Goal: Task Accomplishment & Management: Manage account settings

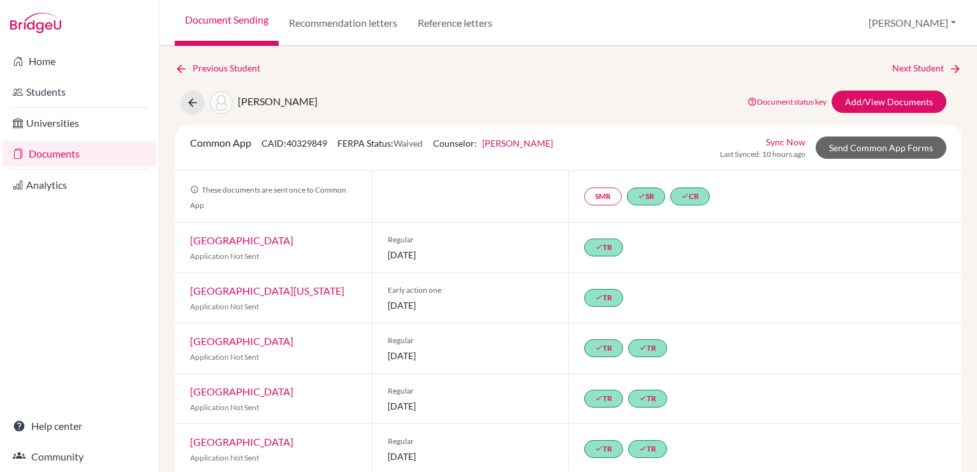
click at [82, 159] on link "Documents" at bounding box center [80, 154] width 154 height 26
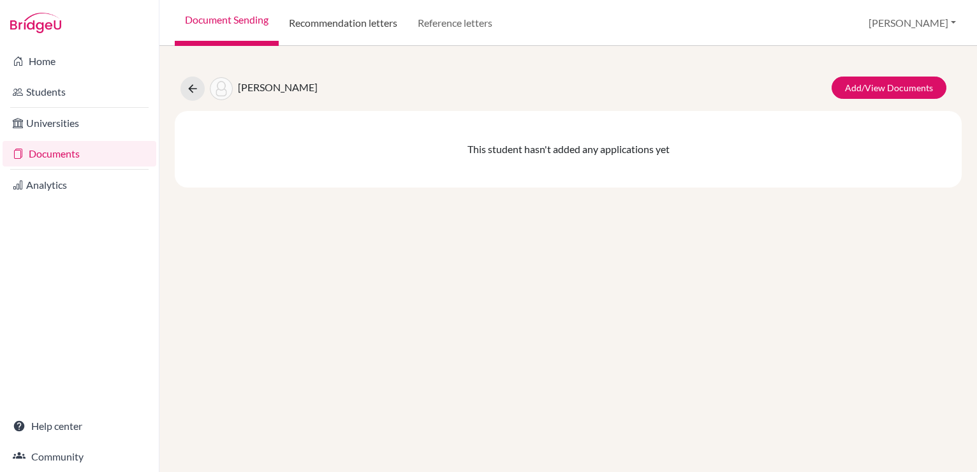
click at [341, 24] on link "Recommendation letters" at bounding box center [343, 23] width 129 height 46
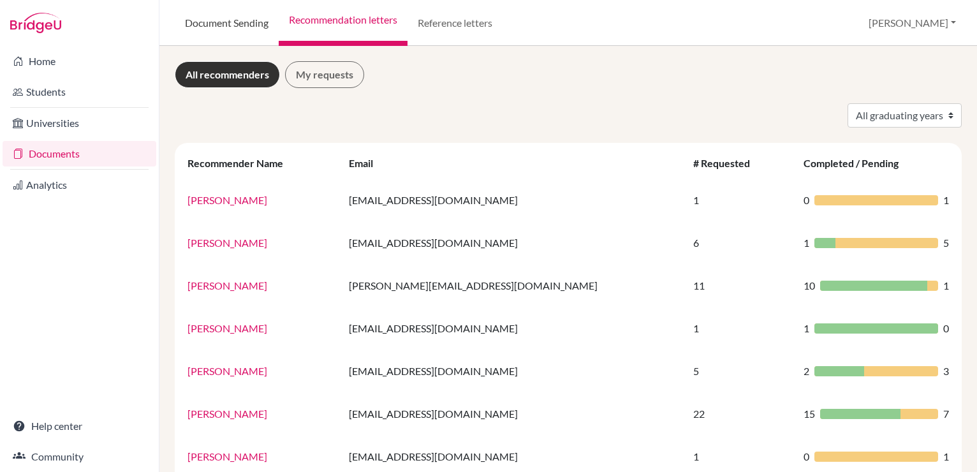
click at [263, 11] on link "Document Sending" at bounding box center [227, 23] width 104 height 46
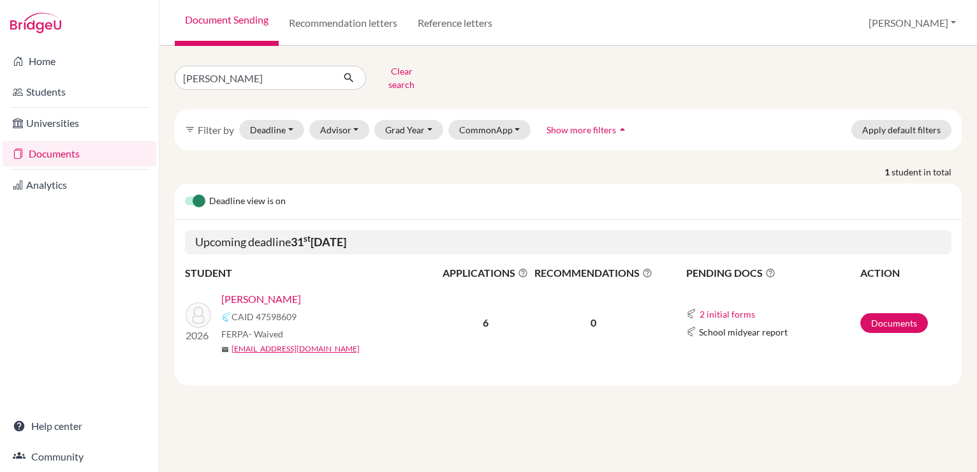
click at [270, 291] on link "[PERSON_NAME]" at bounding box center [261, 298] width 80 height 15
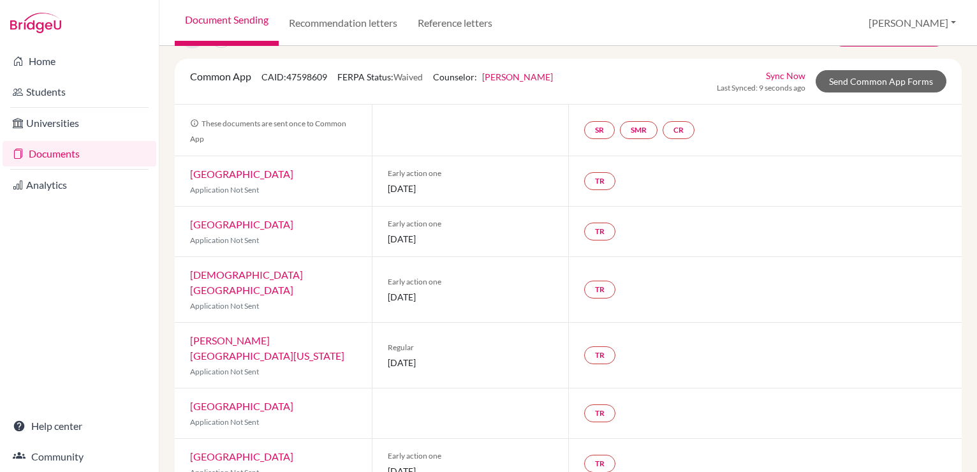
scroll to position [52, 0]
click at [597, 184] on link "TR" at bounding box center [599, 181] width 31 height 18
click at [665, 198] on div "TR Teacher recommendation Incomplete" at bounding box center [765, 181] width 394 height 50
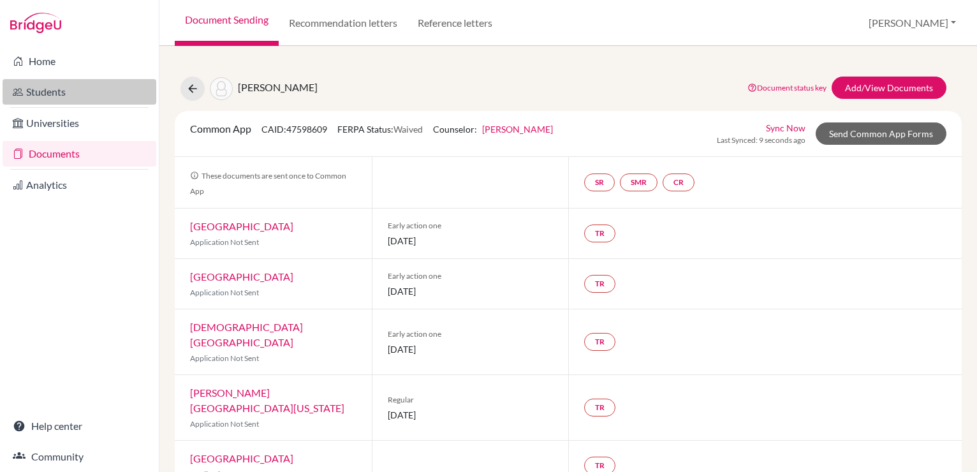
click at [68, 87] on link "Students" at bounding box center [80, 92] width 154 height 26
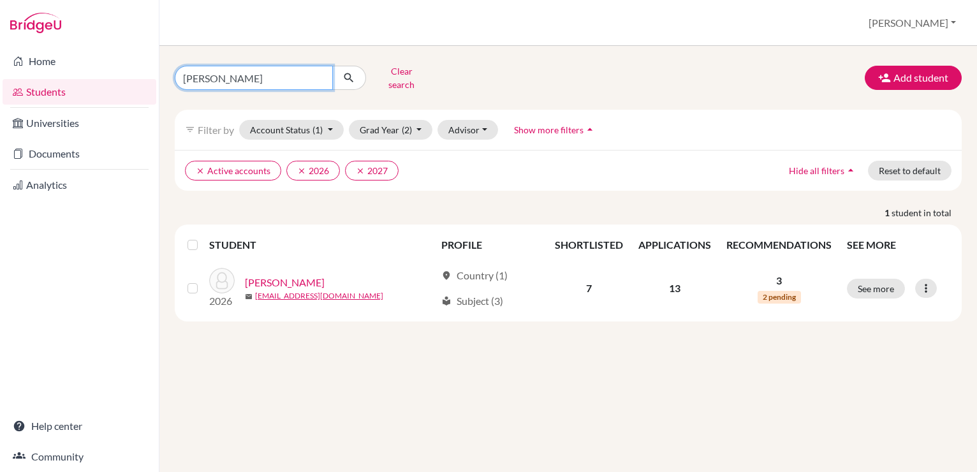
click at [282, 71] on input "david" at bounding box center [254, 78] width 158 height 24
type input "d"
type input "ugo"
click button "submit" at bounding box center [349, 78] width 34 height 24
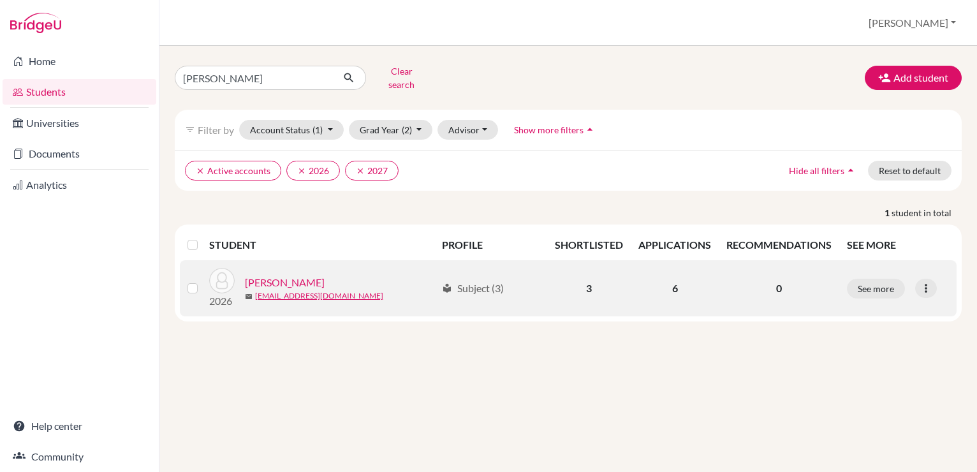
click at [307, 275] on link "[PERSON_NAME]" at bounding box center [285, 282] width 80 height 15
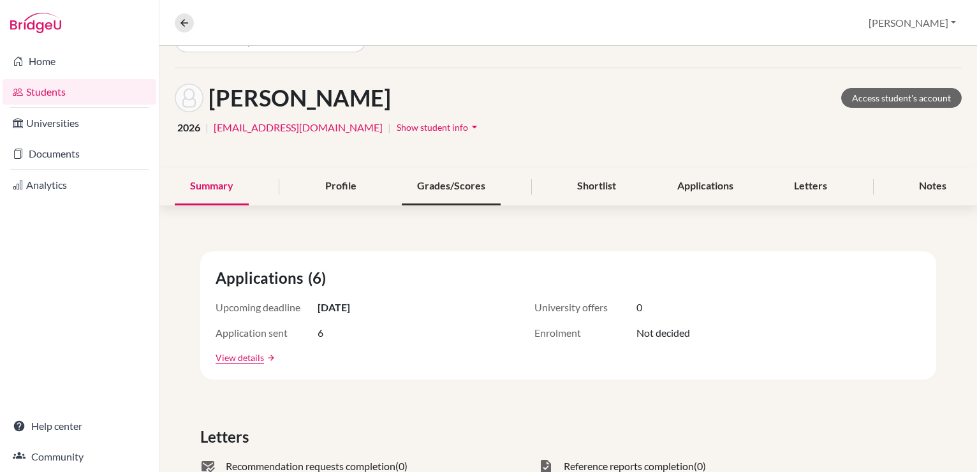
scroll to position [33, 0]
click at [787, 191] on div "Letters" at bounding box center [811, 187] width 64 height 38
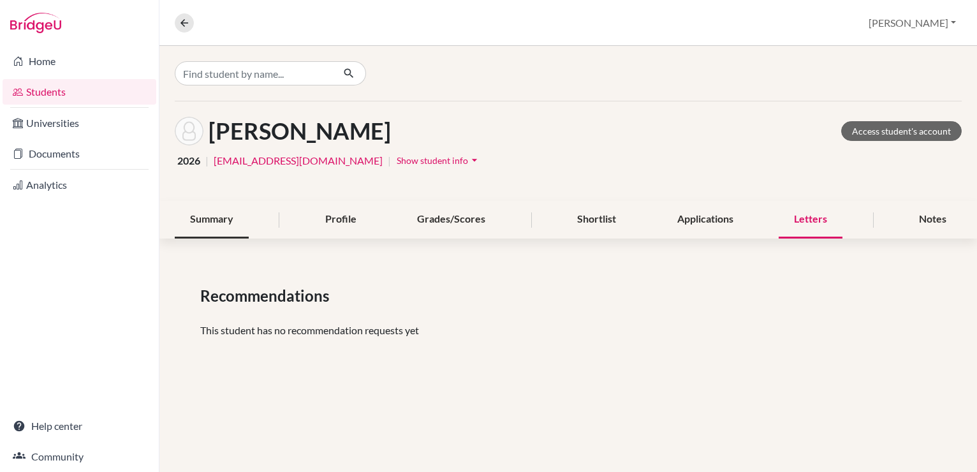
click at [213, 210] on div "Summary" at bounding box center [212, 220] width 74 height 38
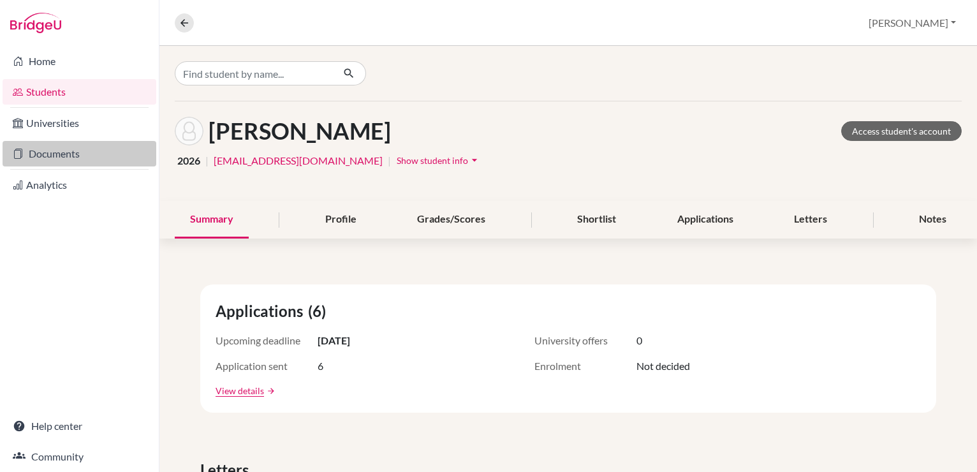
click at [84, 152] on link "Documents" at bounding box center [80, 154] width 154 height 26
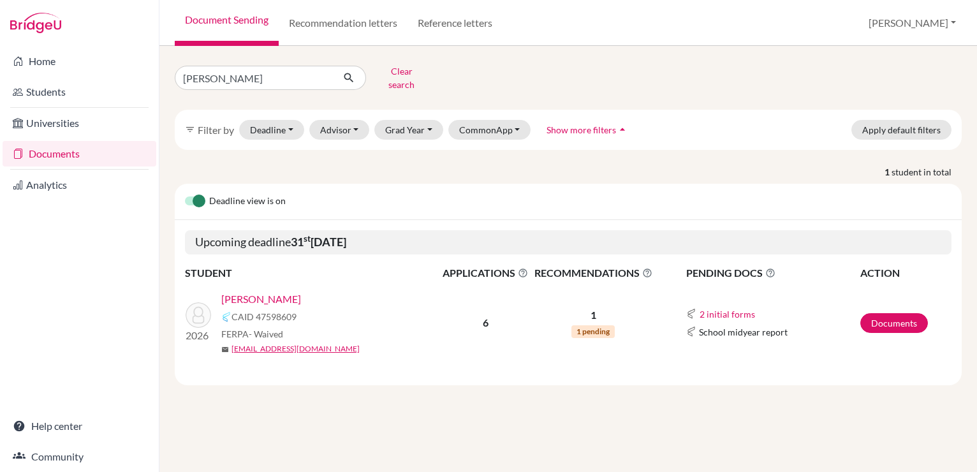
click at [263, 291] on link "[PERSON_NAME]" at bounding box center [261, 298] width 80 height 15
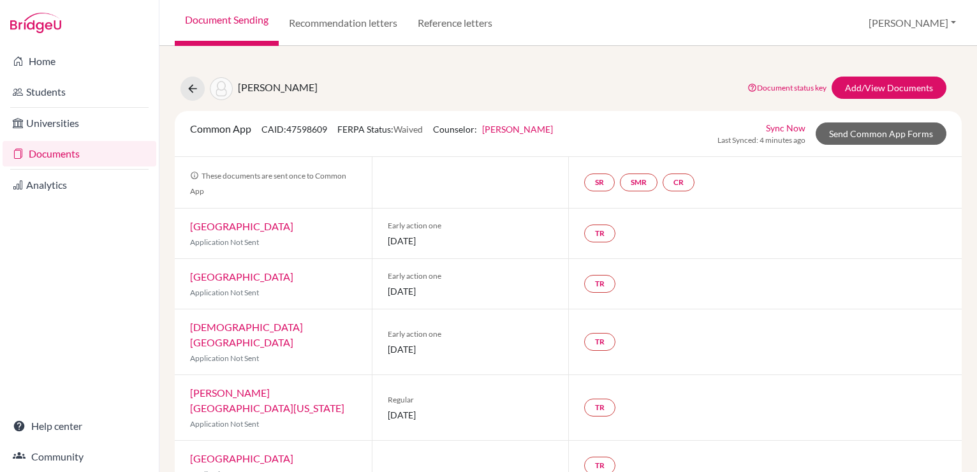
scroll to position [52, 0]
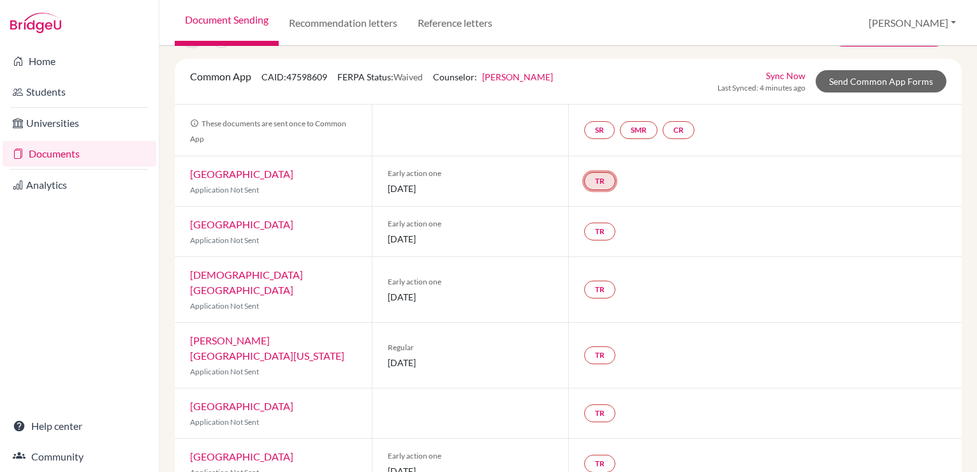
click at [596, 183] on link "TR" at bounding box center [599, 181] width 31 height 18
click at [597, 226] on link "TR" at bounding box center [599, 232] width 31 height 18
click at [598, 281] on link "TR" at bounding box center [599, 290] width 31 height 18
click at [597, 346] on link "TR" at bounding box center [599, 355] width 31 height 18
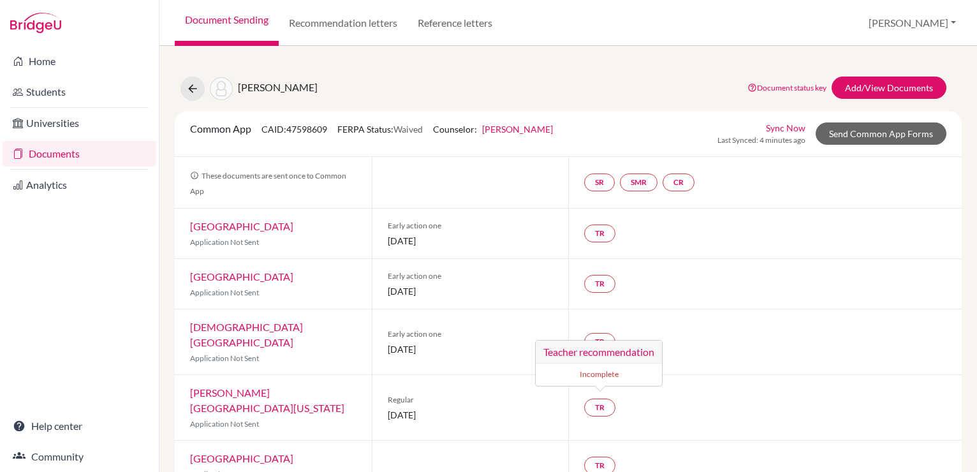
click at [676, 98] on div "[PERSON_NAME] Document status key TR Requirement. Document not uploaded yet. TR…" at bounding box center [568, 89] width 806 height 24
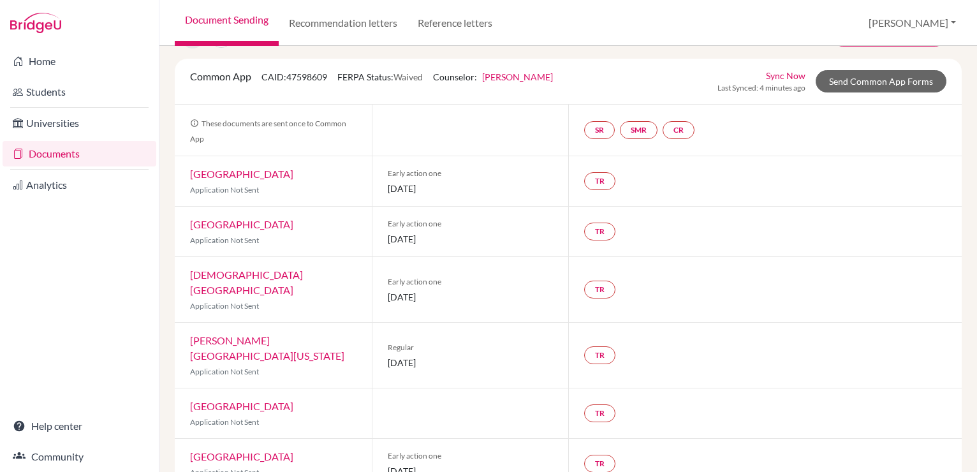
scroll to position [50, 0]
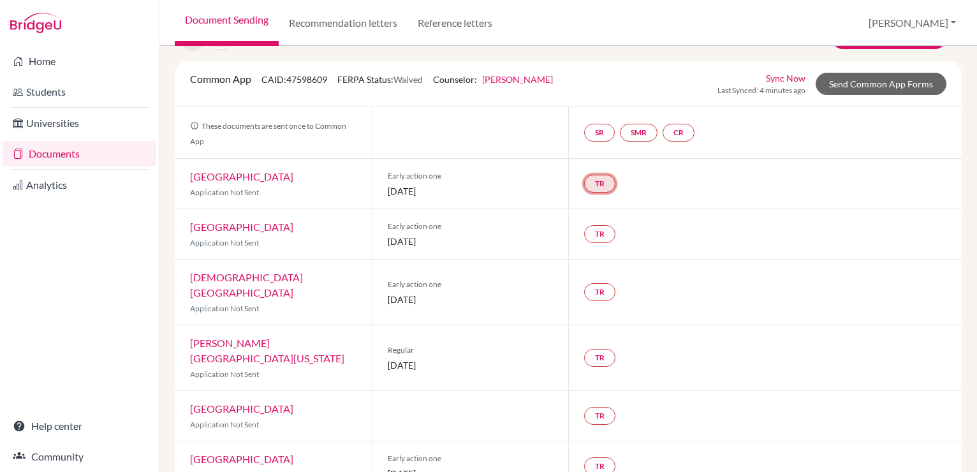
click at [605, 180] on link "TR" at bounding box center [599, 184] width 31 height 18
click at [587, 231] on link "TR" at bounding box center [599, 234] width 31 height 18
click at [587, 286] on link "TR" at bounding box center [599, 292] width 31 height 18
click at [457, 265] on div "Early action one 01 November 2025" at bounding box center [470, 292] width 197 height 65
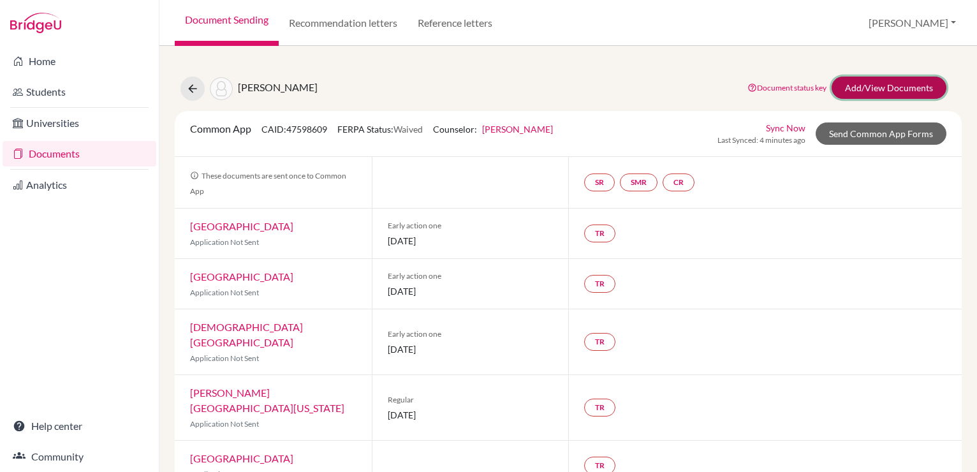
click at [851, 85] on link "Add/View Documents" at bounding box center [889, 88] width 115 height 22
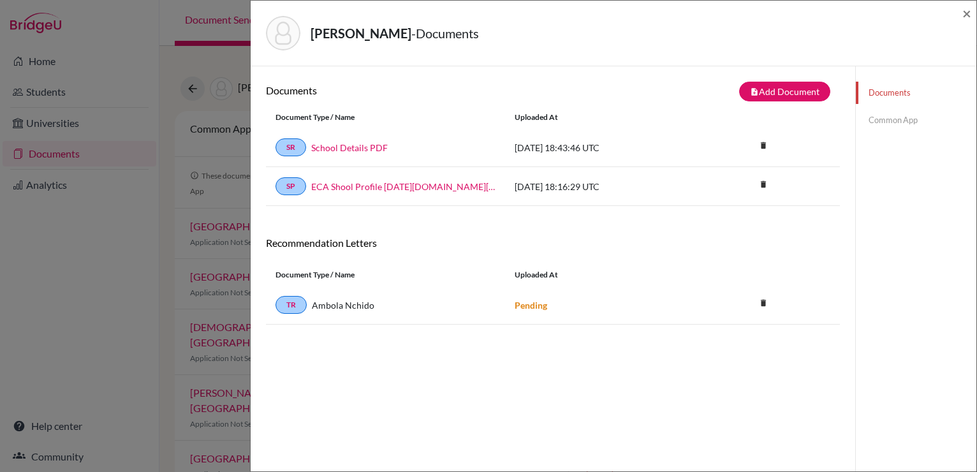
click at [884, 113] on link "Common App" at bounding box center [916, 120] width 121 height 22
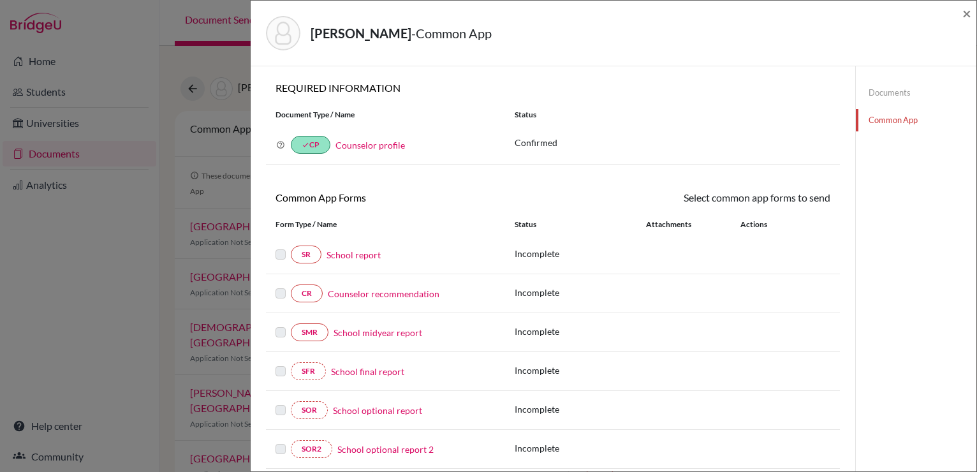
click at [962, 14] on div "Di Martino, Ugo - Common App ×" at bounding box center [614, 33] width 716 height 55
click at [968, 11] on span "×" at bounding box center [966, 13] width 9 height 18
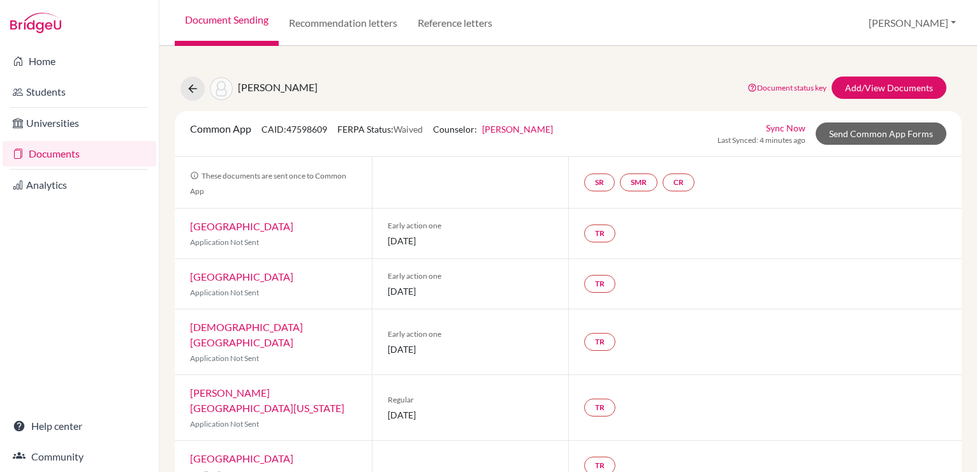
click at [105, 170] on li "Analytics" at bounding box center [79, 185] width 159 height 31
click at [102, 163] on link "Documents" at bounding box center [80, 154] width 154 height 26
